Goal: Task Accomplishment & Management: Use online tool/utility

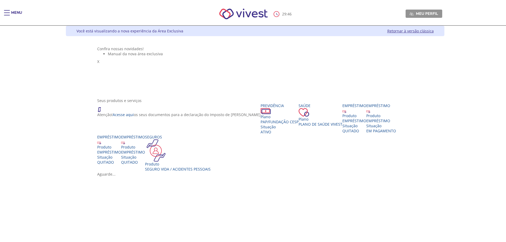
click at [9, 12] on div "Main header" at bounding box center [7, 15] width 6 height 11
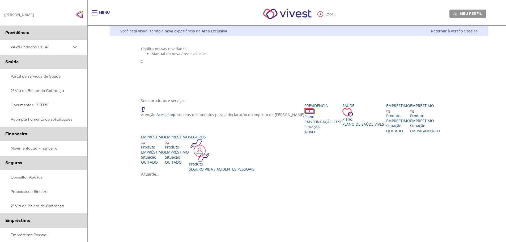
click at [56, 47] on span "PAP/Fundação CESP" at bounding box center [41, 47] width 61 height 7
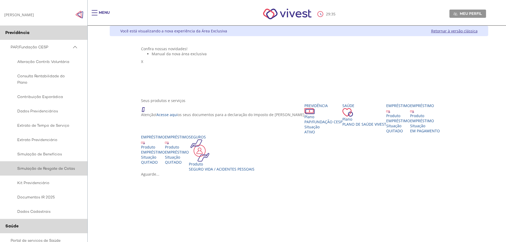
click at [39, 167] on span "Simulação de Resgate de Cotas" at bounding box center [43, 168] width 65 height 6
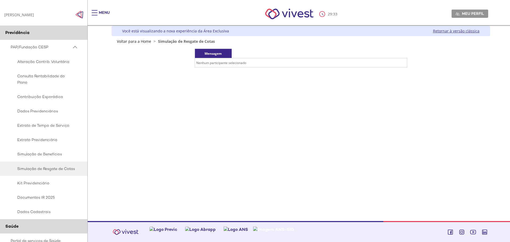
click at [334, 67] on td "Nenhum participante selecionado" at bounding box center [301, 62] width 212 height 9
click at [333, 63] on td "Nenhum participante selecionado" at bounding box center [301, 62] width 212 height 9
click at [206, 64] on td "Nenhum participante selecionado" at bounding box center [301, 62] width 212 height 9
click at [443, 31] on link "Retornar à versão clássica" at bounding box center [456, 30] width 47 height 5
